Goal: Task Accomplishment & Management: Complete application form

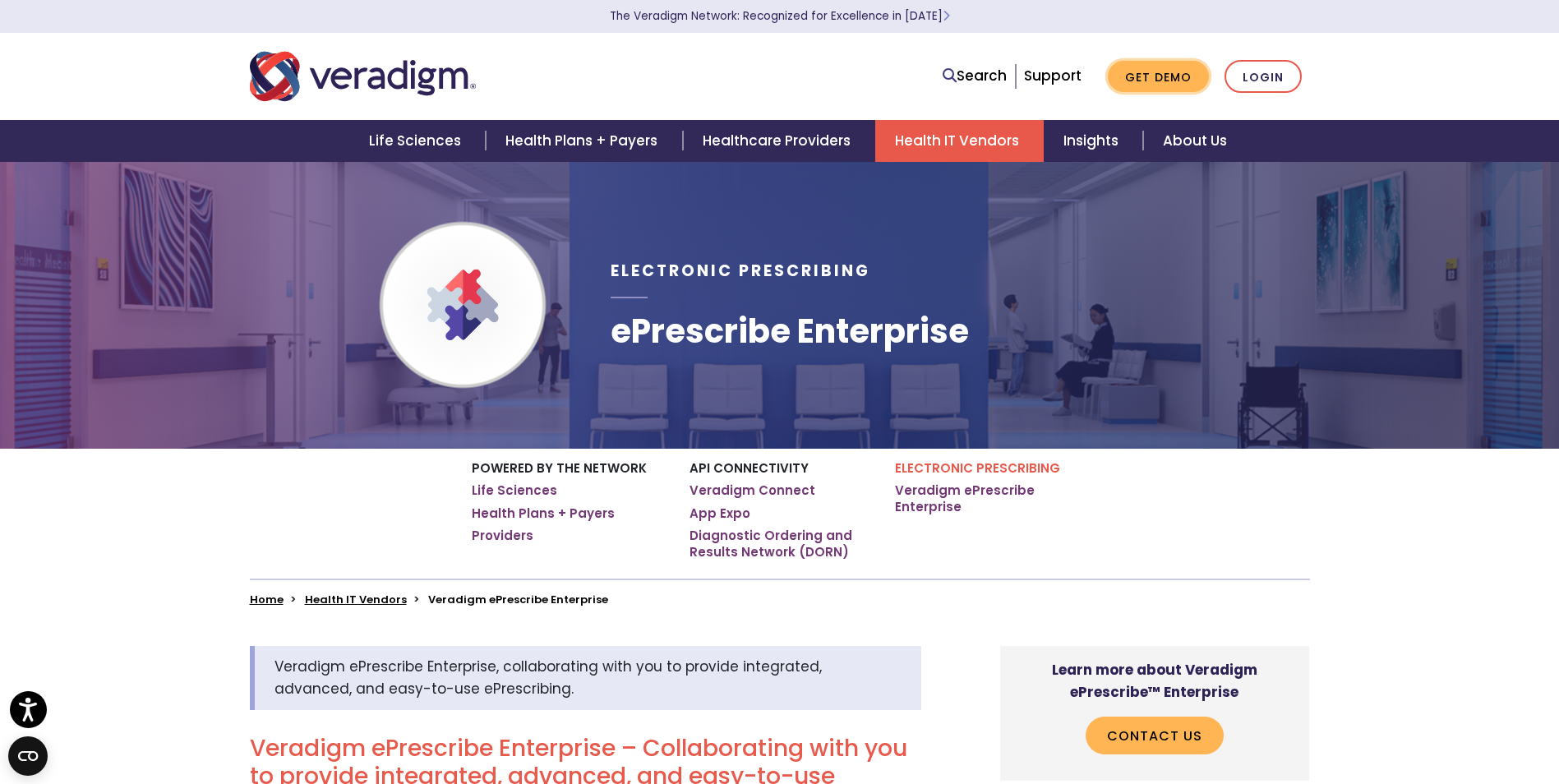
click at [1158, 69] on link "Get Demo" at bounding box center [1158, 77] width 101 height 32
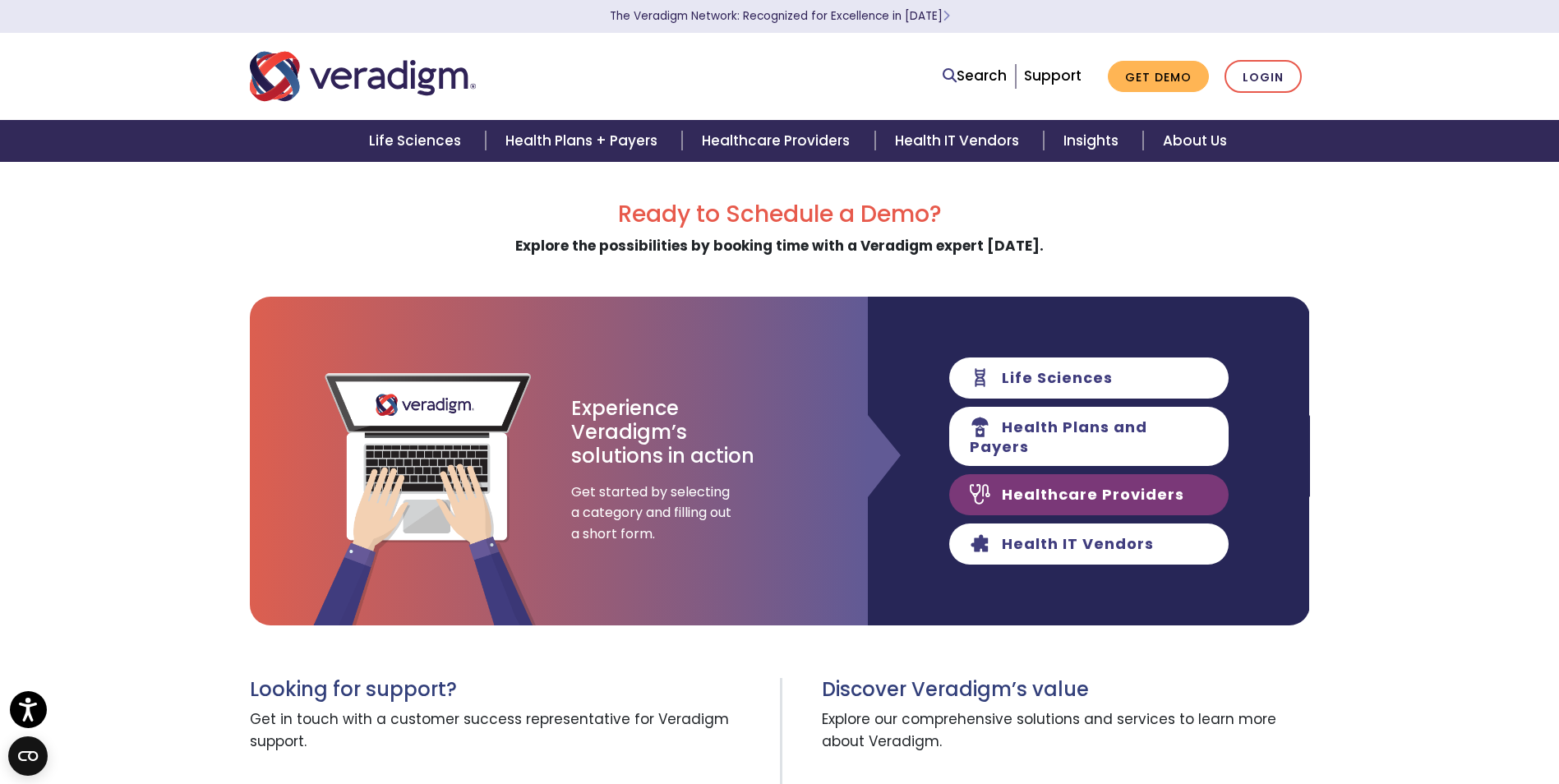
click at [1072, 479] on link "Healthcare Providers" at bounding box center [1089, 495] width 280 height 41
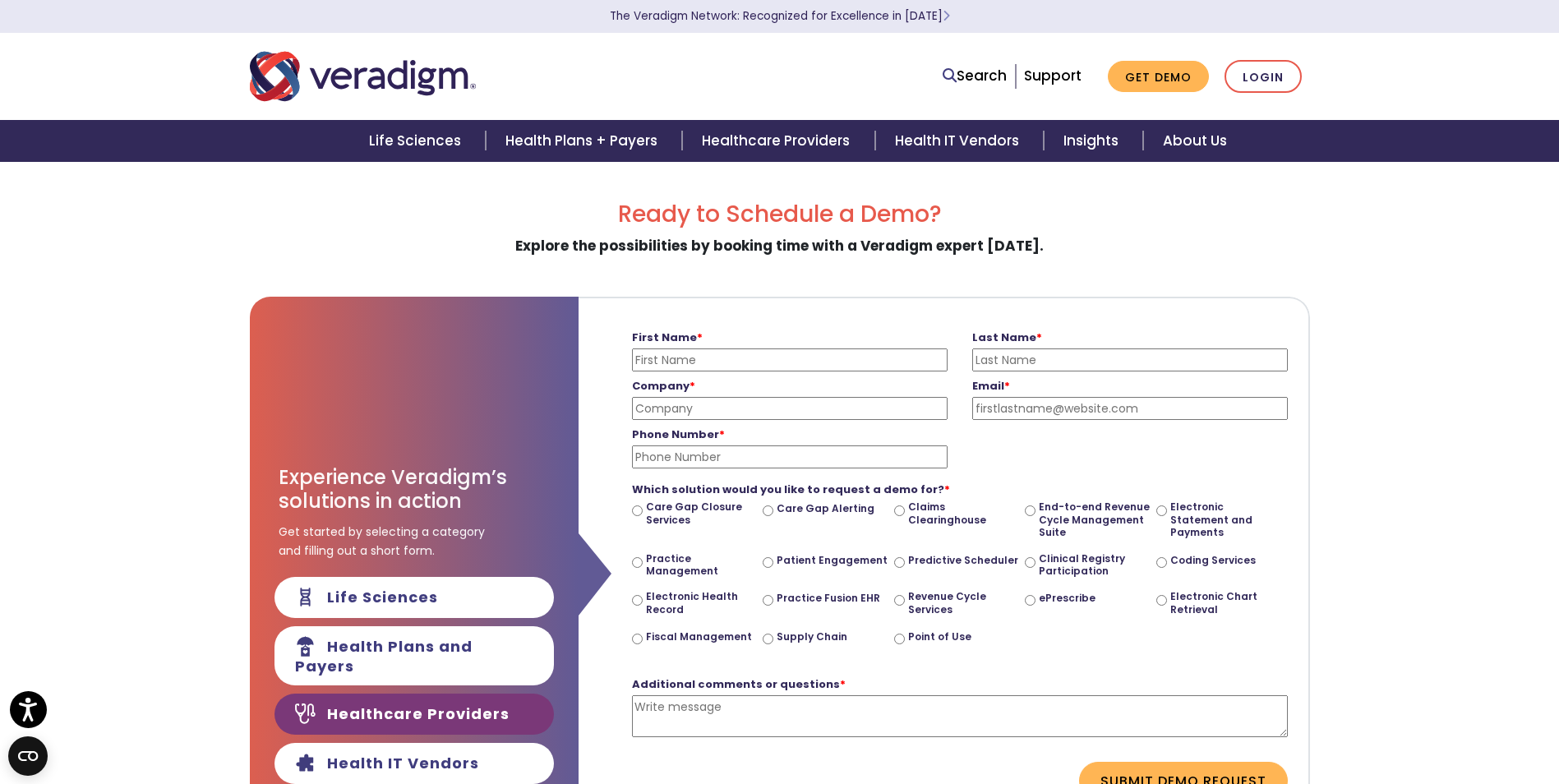
click at [636, 559] on input "Practice Management" at bounding box center [637, 562] width 10 height 10
radio input "true"
click at [644, 361] on input "First Name *" at bounding box center [789, 360] width 316 height 23
click at [727, 360] on input "First Name *" at bounding box center [789, 360] width 316 height 23
type input "[PERSON_NAME]"
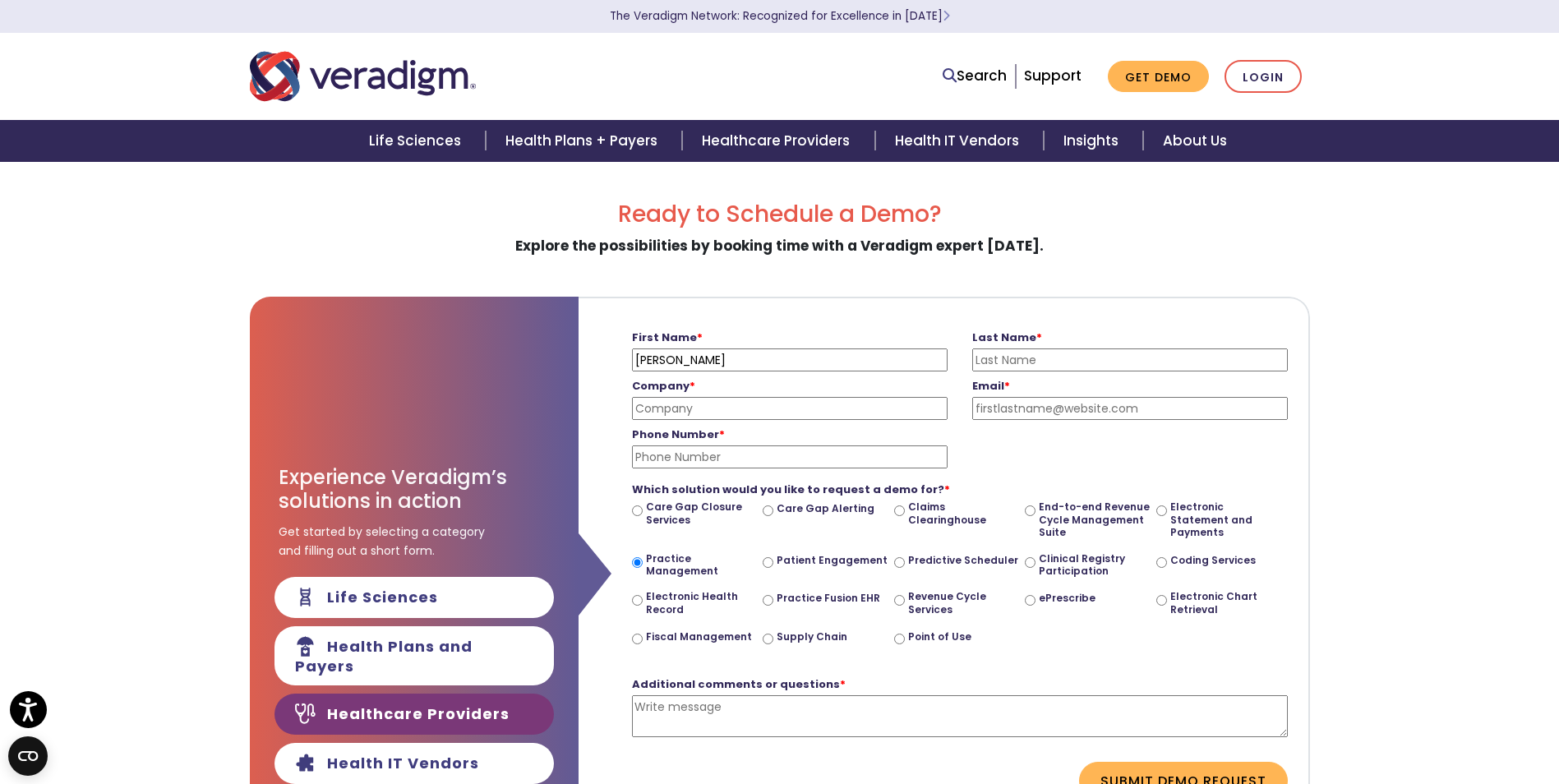
click at [1014, 368] on input "Last Name *" at bounding box center [1129, 360] width 316 height 23
type input "[PERSON_NAME]"
click at [1134, 304] on form "First Name * [PERSON_NAME] Please enter your first name Last Name * [PERSON_NAM…" at bounding box center [943, 561] width 705 height 526
click at [633, 412] on input "Company *" at bounding box center [789, 408] width 316 height 23
type input "[PERSON_NAME] Living and Associates"
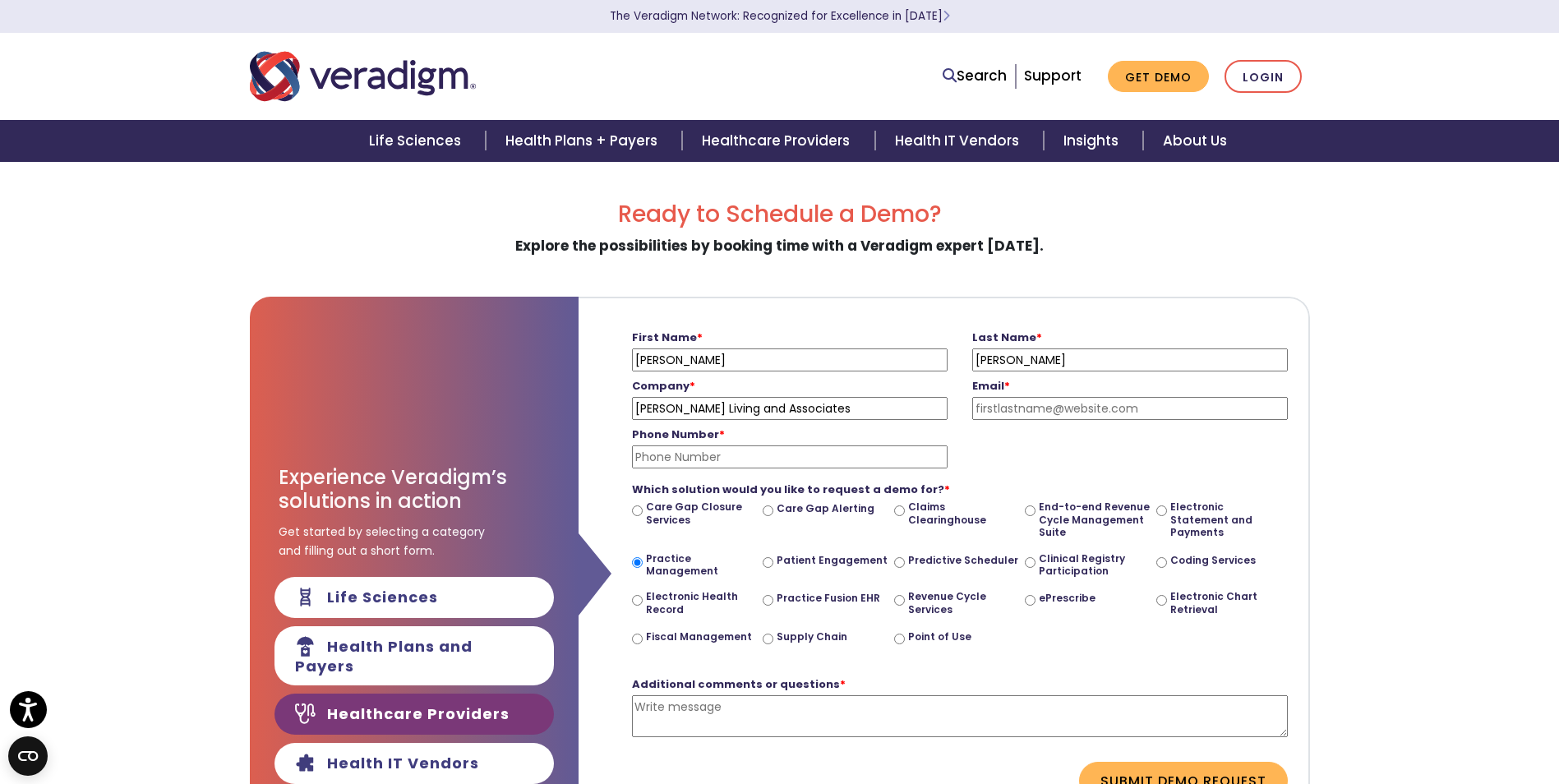
click at [974, 414] on input "Email *" at bounding box center [1129, 408] width 316 height 23
type input "[EMAIL_ADDRESS][DOMAIN_NAME]"
click at [691, 457] on input "Phone Number *" at bounding box center [789, 456] width 316 height 23
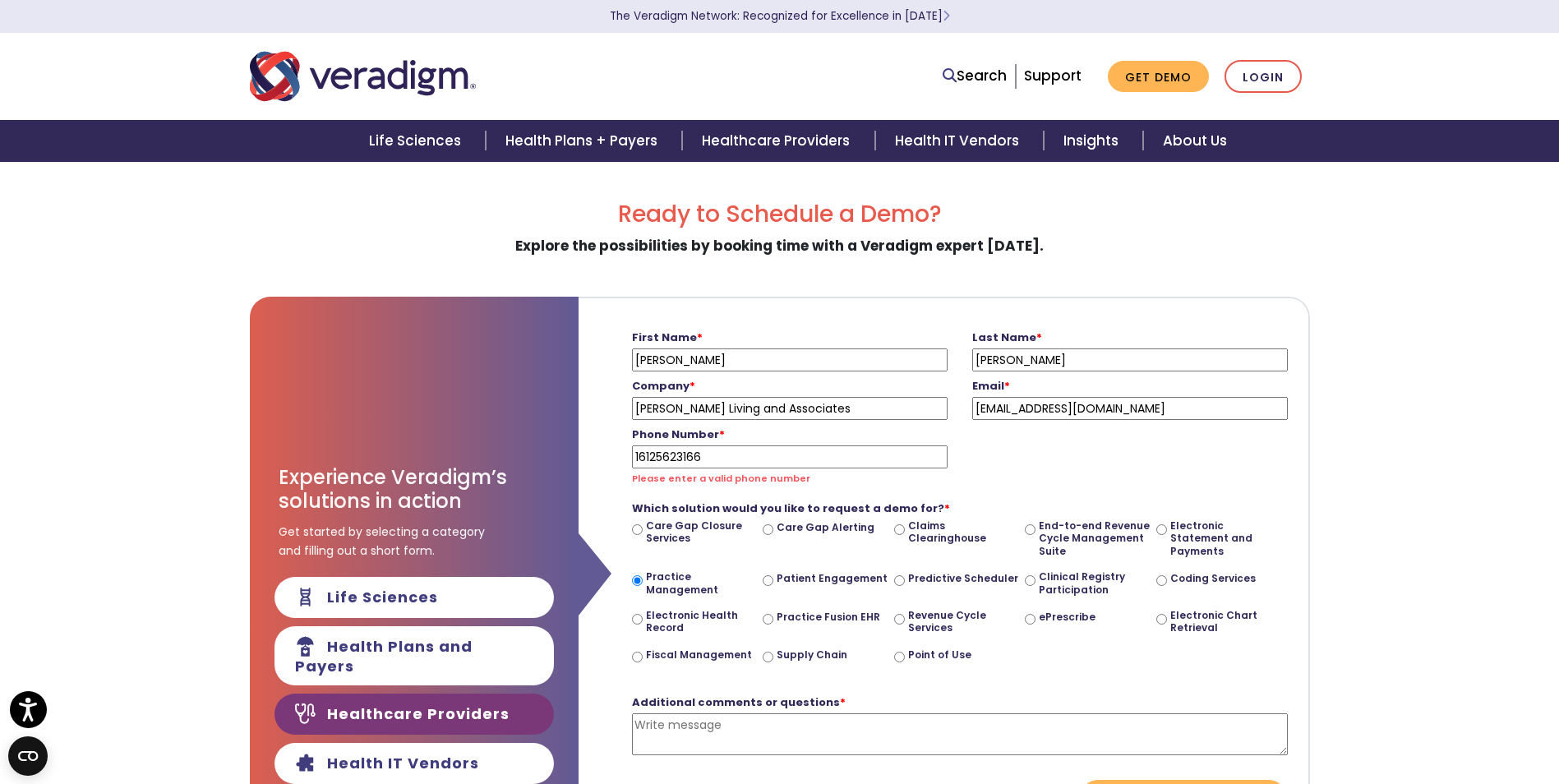
click at [639, 455] on input "16125623166" at bounding box center [789, 456] width 316 height 23
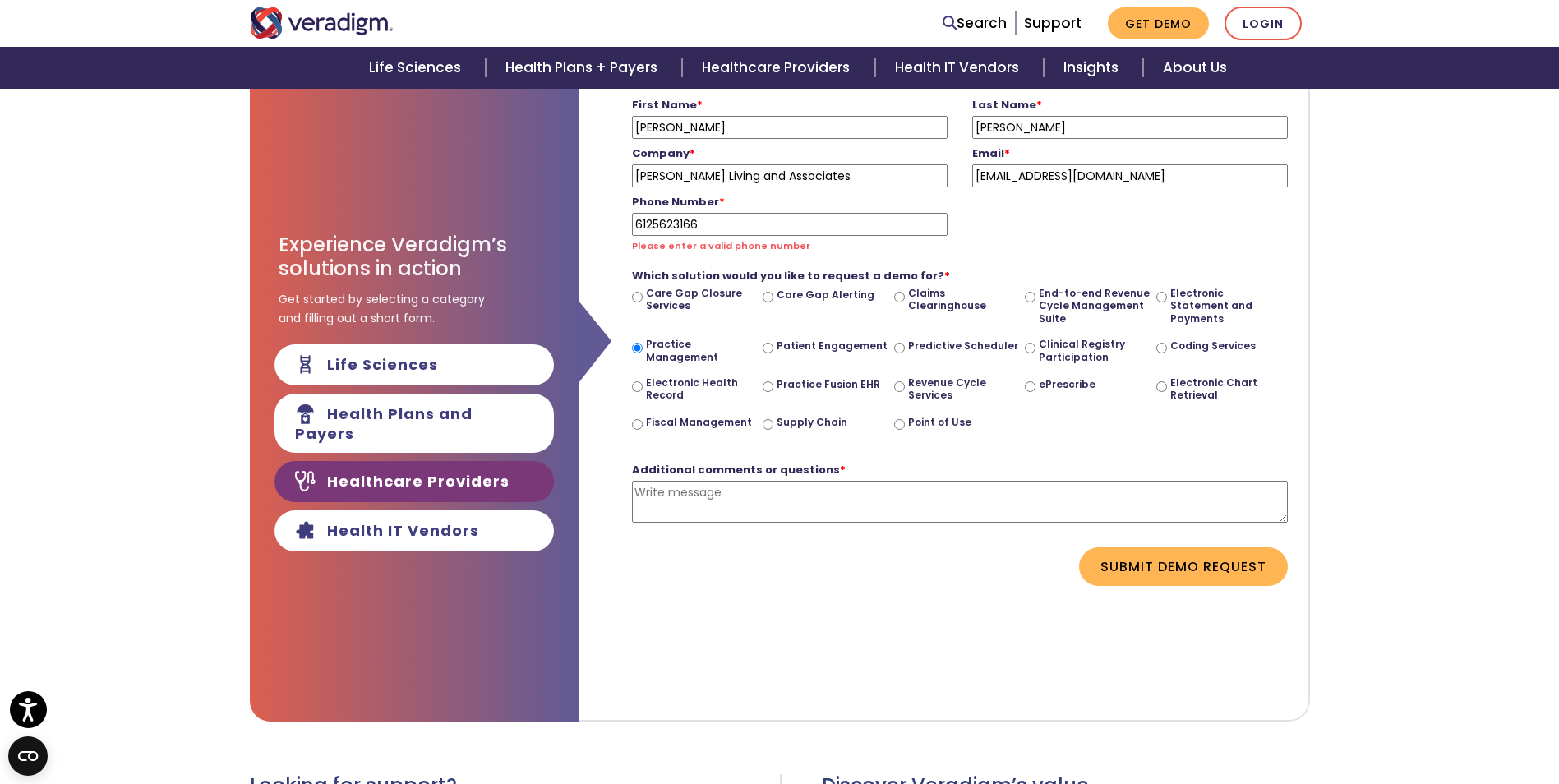
scroll to position [246, 0]
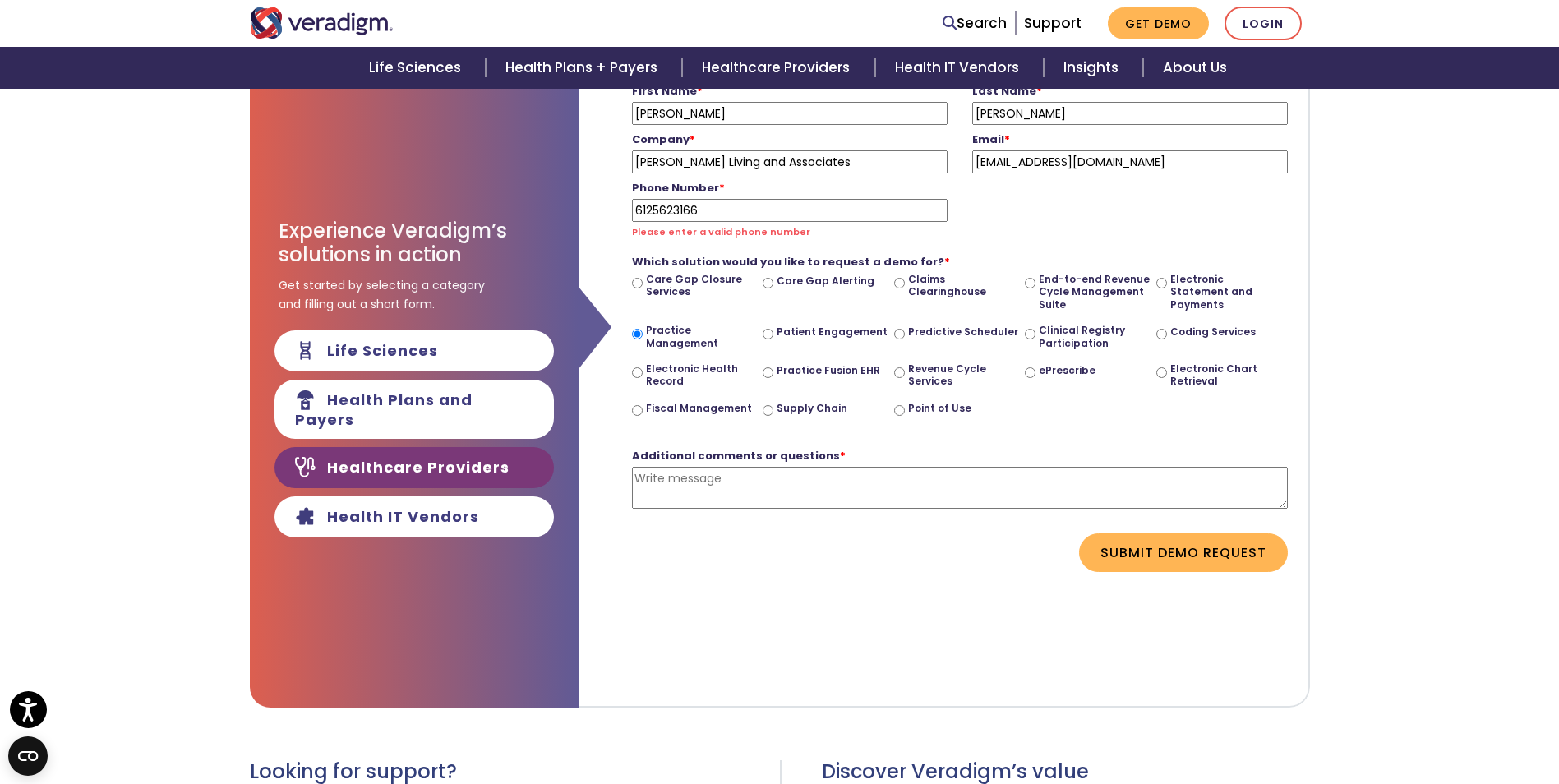
type input "6125623166"
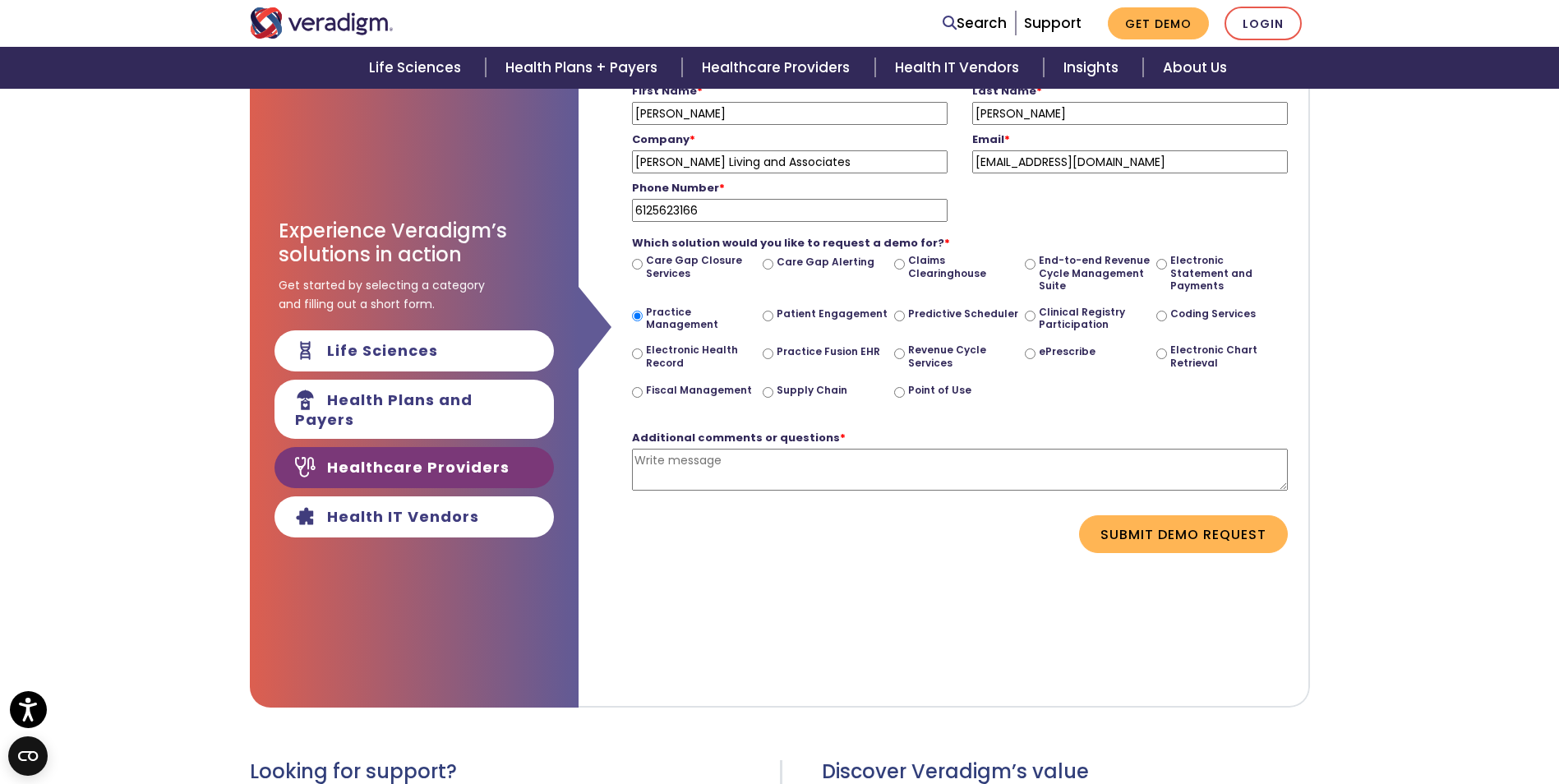
click at [635, 474] on textarea "Additional comments or questions *" at bounding box center [960, 469] width 656 height 42
type textarea "H"
type textarea "I"
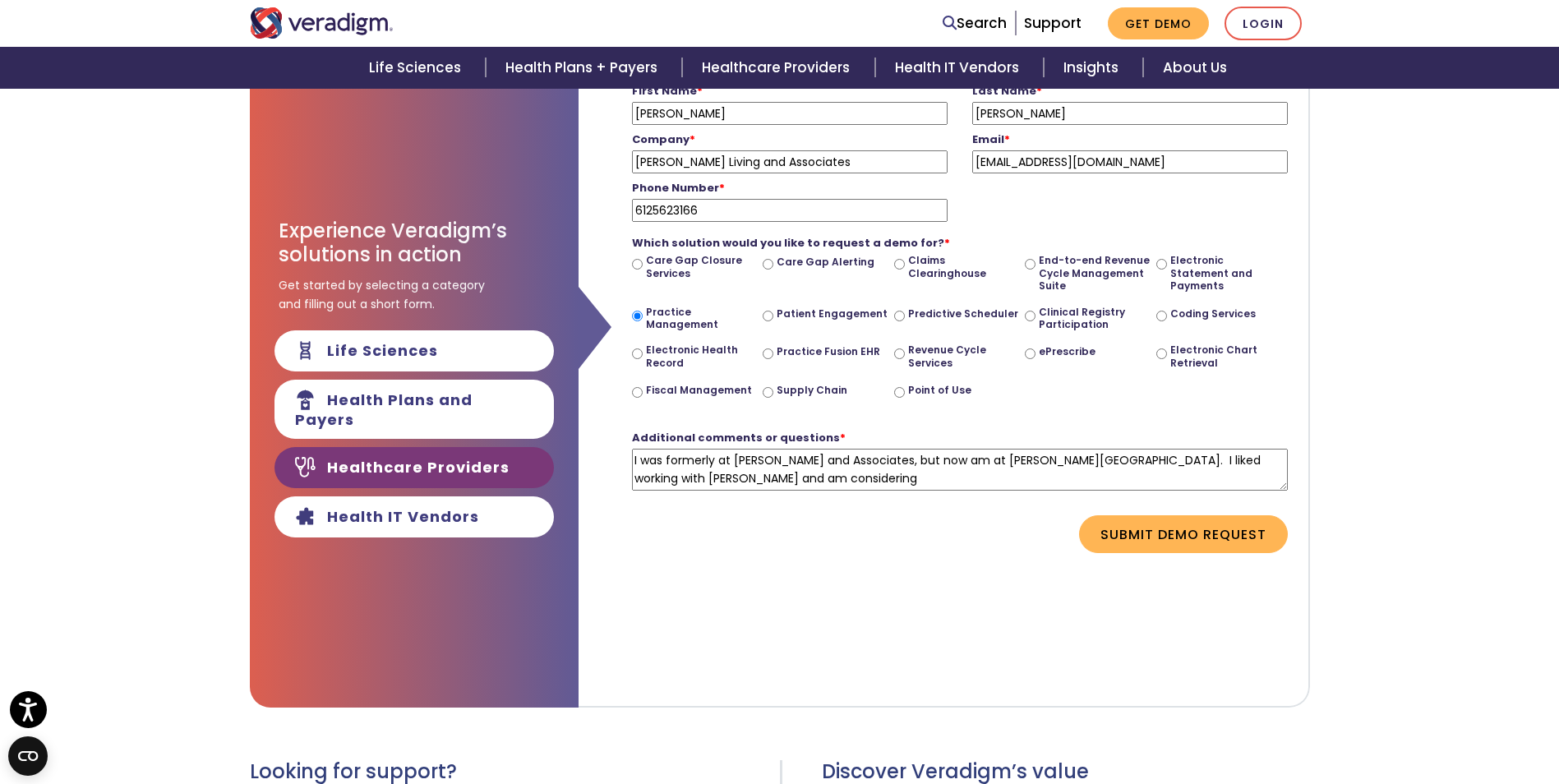
drag, startPoint x: 947, startPoint y: 461, endPoint x: 931, endPoint y: 461, distance: 16.0
click at [931, 461] on textarea "I was formerly at [PERSON_NAME] and Associates, but now am at [PERSON_NAME][GEO…" at bounding box center [960, 469] width 656 height 42
click at [959, 462] on textarea "I was formerly at [PERSON_NAME] and Associates, but now am at [PERSON_NAME][GEO…" at bounding box center [960, 469] width 656 height 42
drag, startPoint x: 943, startPoint y: 460, endPoint x: 902, endPoint y: 458, distance: 41.0
click at [902, 458] on textarea "I was formerly at [PERSON_NAME] and Associates, but now am at [PERSON_NAME][GEO…" at bounding box center [960, 469] width 656 height 42
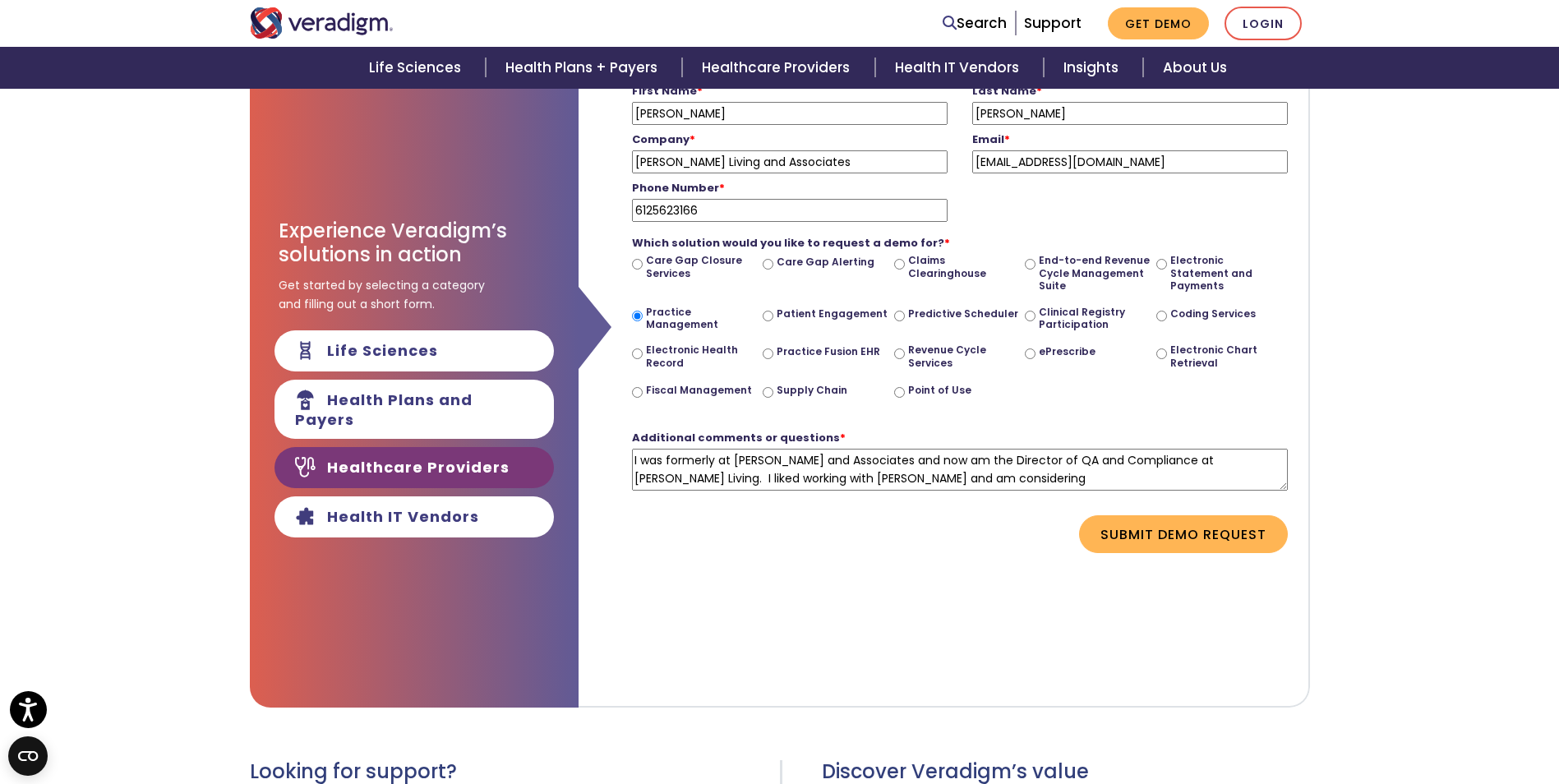
click at [770, 476] on textarea "I was formerly at [PERSON_NAME] and Associates and now am the Director of QA an…" at bounding box center [960, 469] width 656 height 42
click at [968, 472] on textarea "I was formerly at [PERSON_NAME] and Associates and now am the Director of QA an…" at bounding box center [960, 469] width 656 height 42
click at [1008, 479] on textarea "I was formerly at [PERSON_NAME] and Associates and now am the Director of QA an…" at bounding box center [960, 469] width 656 height 42
type textarea "I was formerly at [PERSON_NAME] and Associates and now am the Director of QA an…"
drag, startPoint x: 1170, startPoint y: 534, endPoint x: 982, endPoint y: 608, distance: 202.0
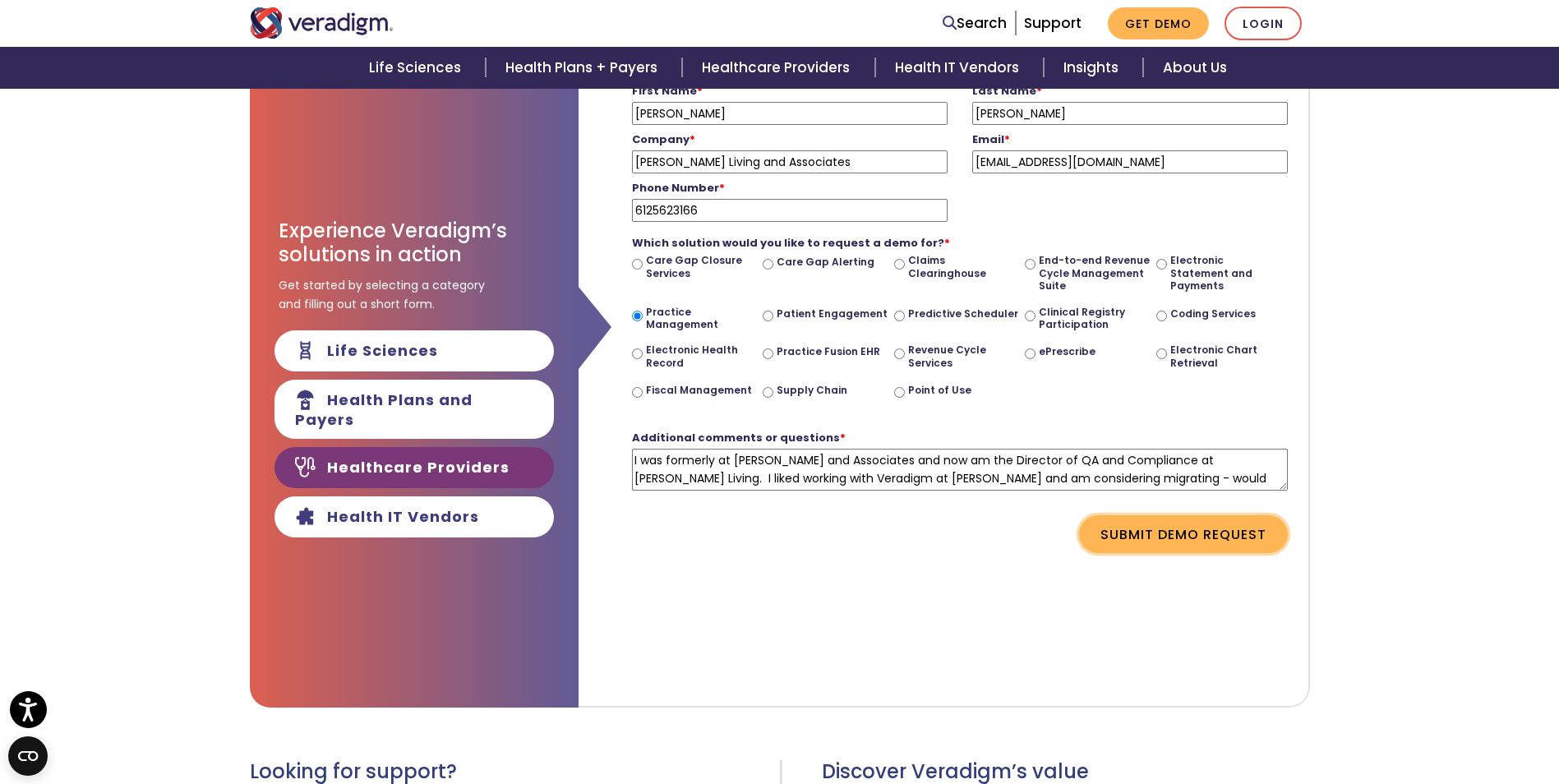
click at [982, 608] on div "First Name * [PERSON_NAME] Please enter your first name Last Name * [PERSON_NAM…" at bounding box center [944, 379] width 732 height 657
click at [898, 357] on input "Revenue Cycle Services" at bounding box center [900, 354] width 10 height 10
radio input "true"
click at [1160, 534] on button "Submit Demo Request" at bounding box center [1183, 534] width 208 height 38
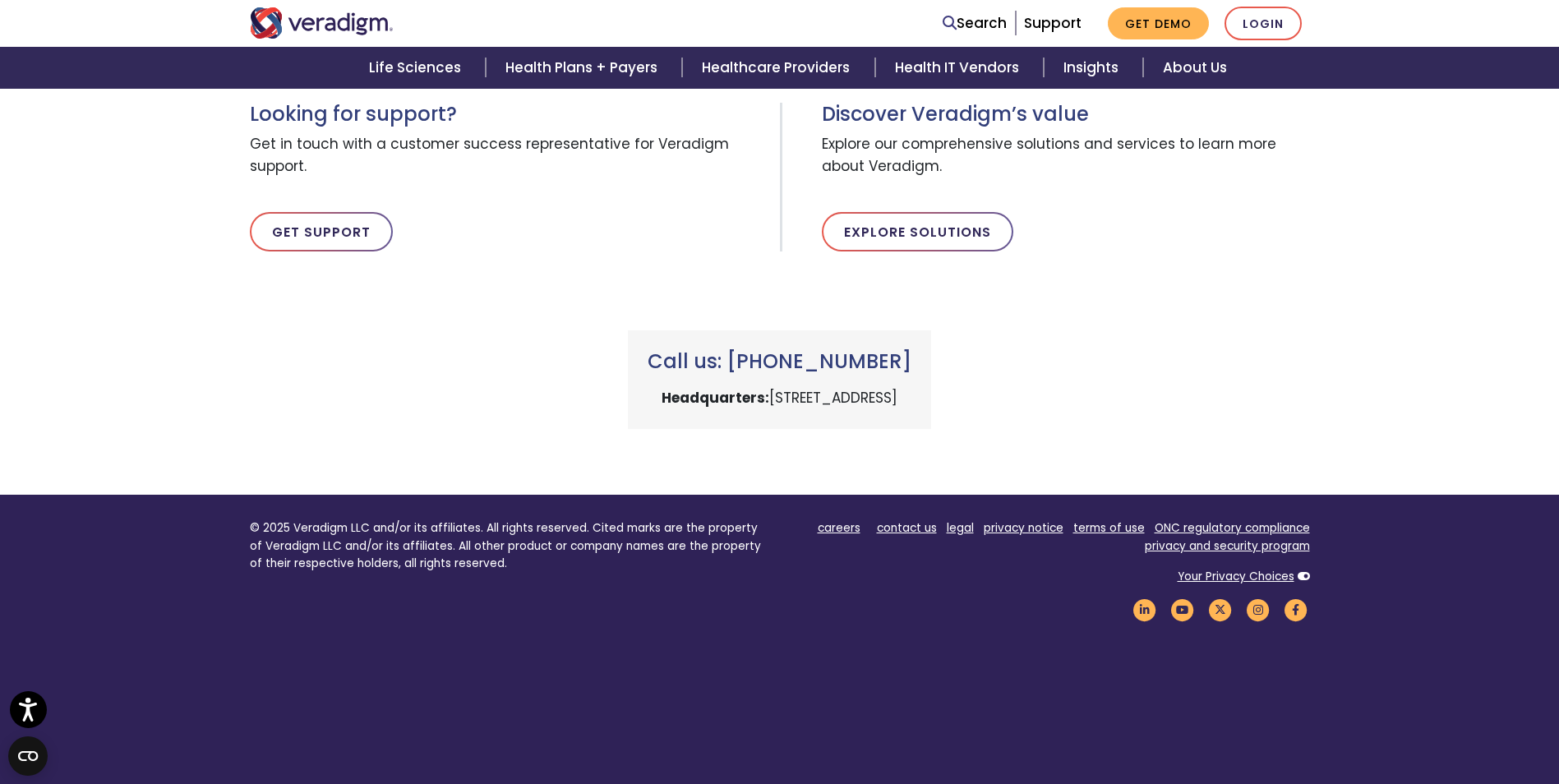
click at [101, 256] on div "Demo Request Complete Your request for a demo has been submitted. A Veradigm ex…" at bounding box center [779, 192] width 1559 height 475
